Goal: Check status: Check status

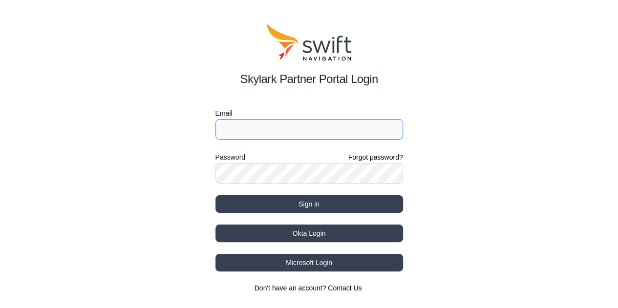
click at [238, 128] on input "Email" at bounding box center [310, 129] width 188 height 21
type input "mt-itou@kddi.com"
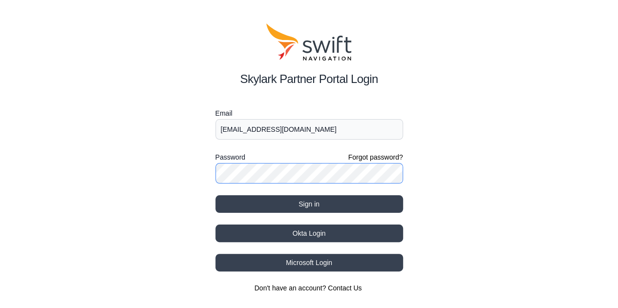
click at [216, 196] on button "Sign in" at bounding box center [310, 205] width 188 height 18
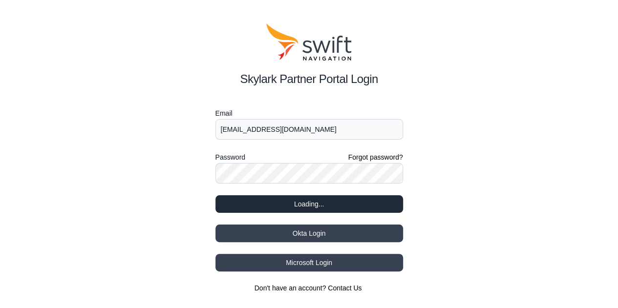
select select
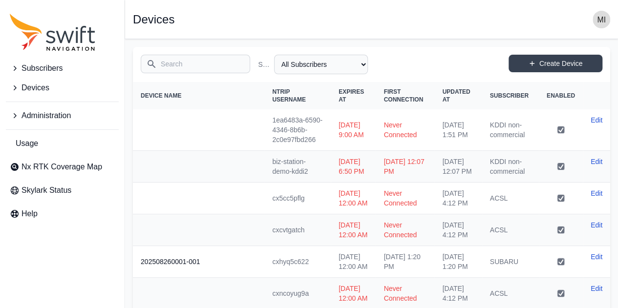
click at [49, 69] on span "Subscribers" at bounding box center [42, 69] width 41 height 12
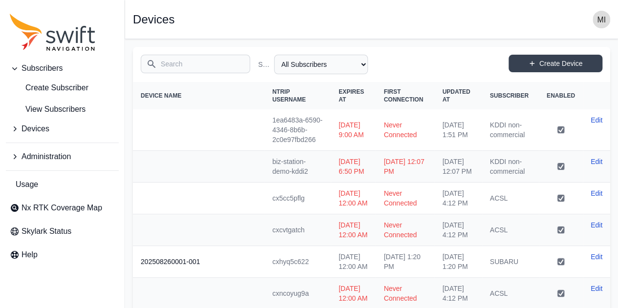
click at [64, 120] on button "Devices" at bounding box center [62, 129] width 113 height 20
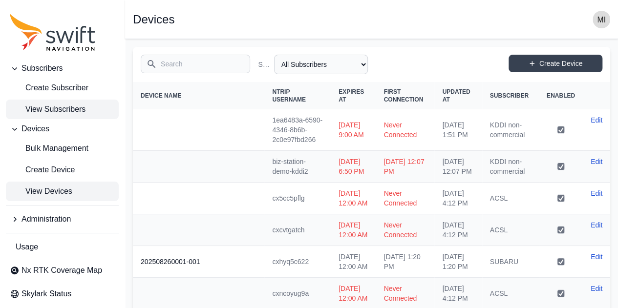
click at [66, 118] on link "View Subscribers" at bounding box center [62, 110] width 113 height 20
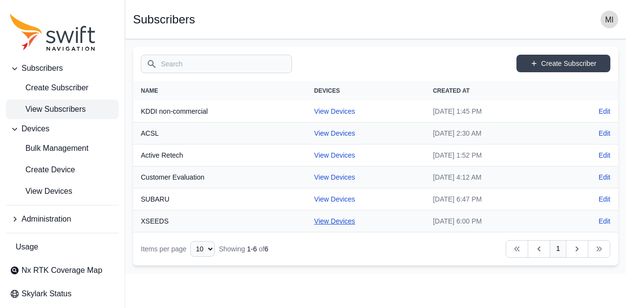
click at [329, 222] on link "View Devices" at bounding box center [334, 222] width 41 height 8
select select "ac7f3aa4-c5bd-4da9-ba27-8cb03d66bb8b"
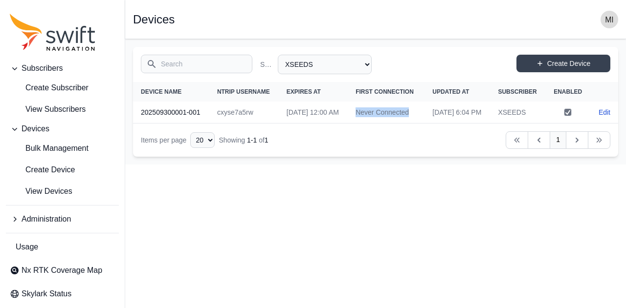
drag, startPoint x: 383, startPoint y: 131, endPoint x: 349, endPoint y: 119, distance: 36.2
click at [349, 119] on td "Never Connected" at bounding box center [386, 113] width 77 height 22
click at [342, 165] on html "Subscribers Create Subscriber View Subscribers Devices Bulk Management Create D…" at bounding box center [313, 82] width 626 height 165
